Goal: Find specific page/section: Find specific page/section

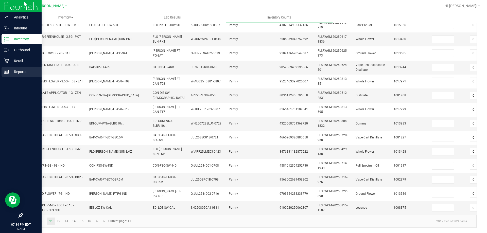
scroll to position [0, 70]
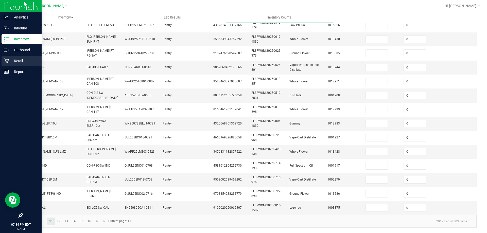
click at [5, 60] on icon at bounding box center [6, 61] width 5 height 5
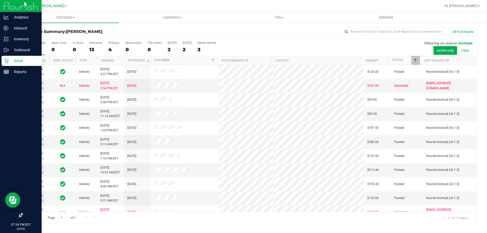
click at [414, 59] on span "Filter" at bounding box center [416, 60] width 4 height 4
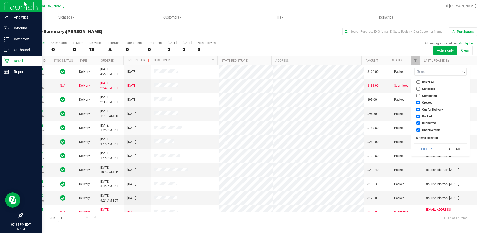
click at [422, 82] on label "Select All" at bounding box center [426, 81] width 18 height 3
click at [420, 82] on input "Select All" at bounding box center [418, 81] width 3 height 3
checkbox input "true"
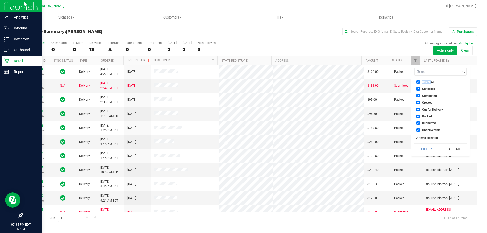
click at [422, 82] on span "Select All" at bounding box center [428, 82] width 12 height 3
click at [420, 82] on input "Select All" at bounding box center [418, 81] width 3 height 3
checkbox input "false"
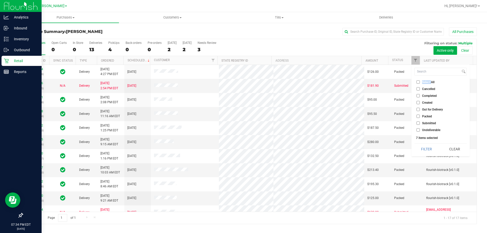
checkbox input "false"
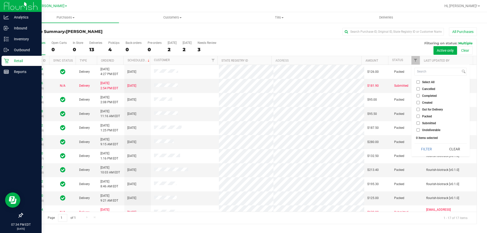
click at [433, 123] on span "Submitted" at bounding box center [429, 123] width 14 height 3
click at [420, 123] on input "Submitted" at bounding box center [418, 123] width 3 height 3
checkbox input "true"
drag, startPoint x: 423, startPoint y: 151, endPoint x: 419, endPoint y: 149, distance: 4.9
click at [423, 151] on button "Filter" at bounding box center [427, 149] width 24 height 11
